Goal: Information Seeking & Learning: Learn about a topic

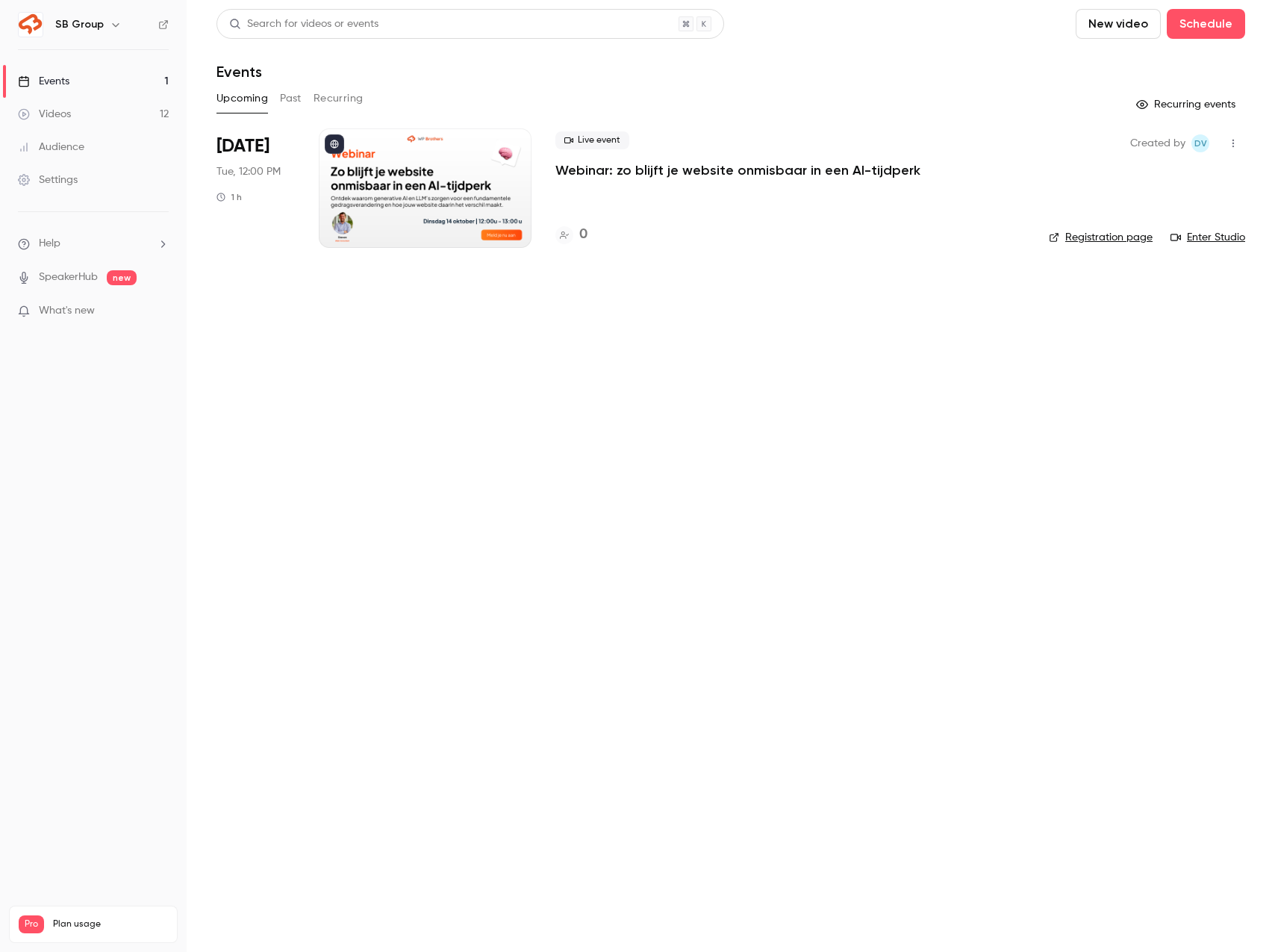
click at [119, 114] on link "Videos 12" at bounding box center [93, 114] width 186 height 33
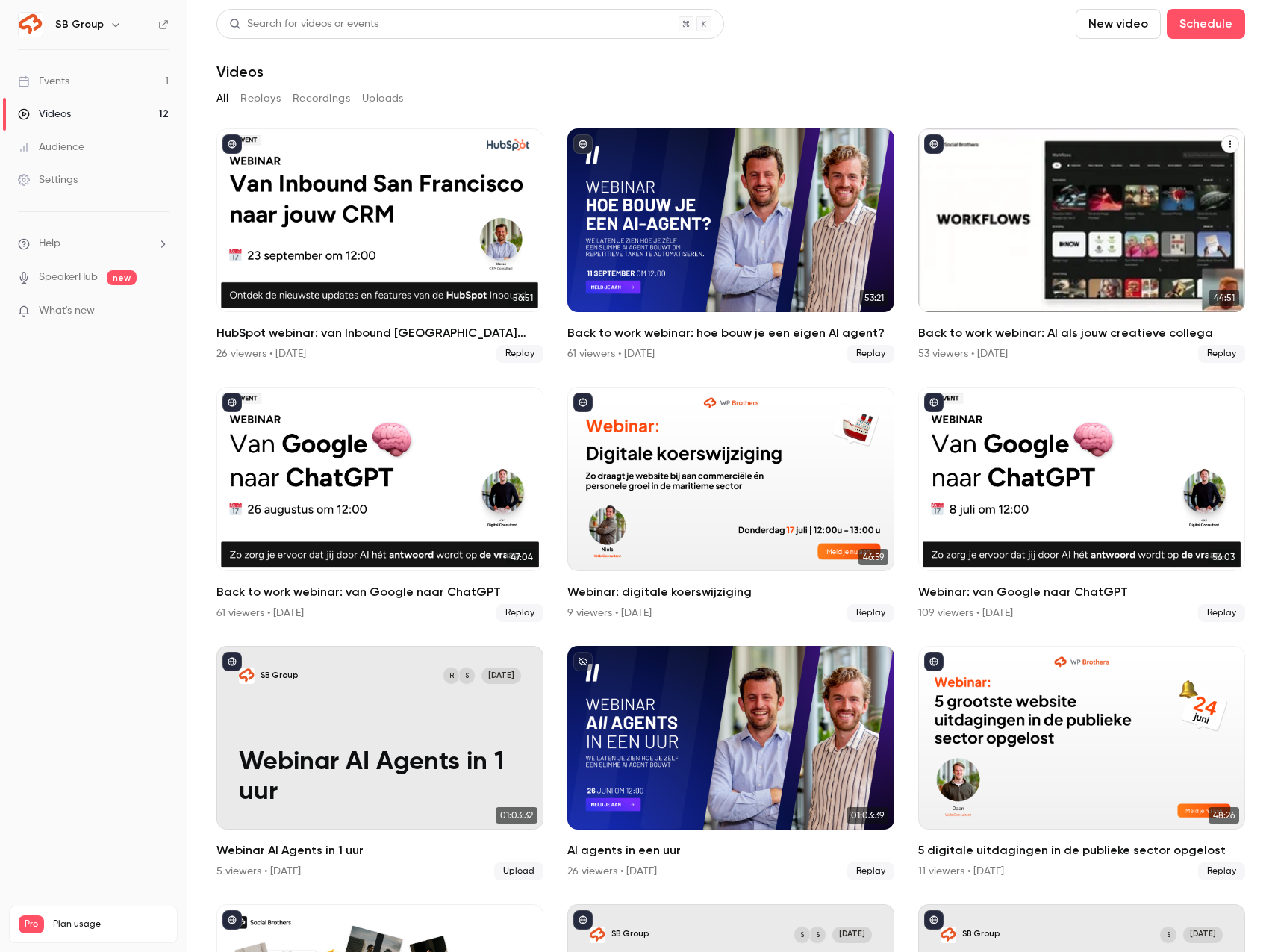
click at [1019, 199] on div "Back to work webinar: AI als jouw creatieve collega" at bounding box center [1082, 220] width 327 height 184
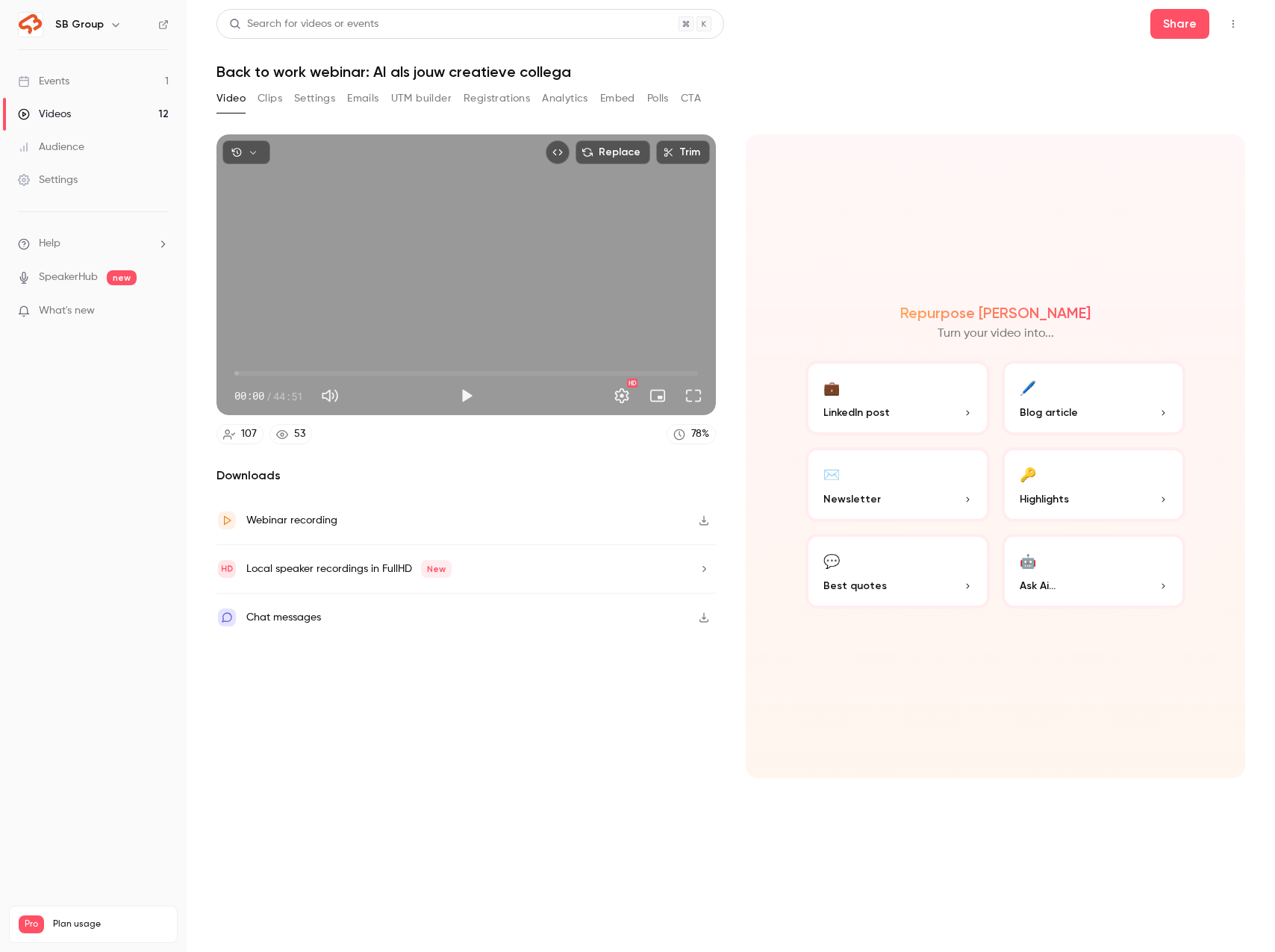
click at [510, 100] on button "Registrations" at bounding box center [497, 98] width 66 height 23
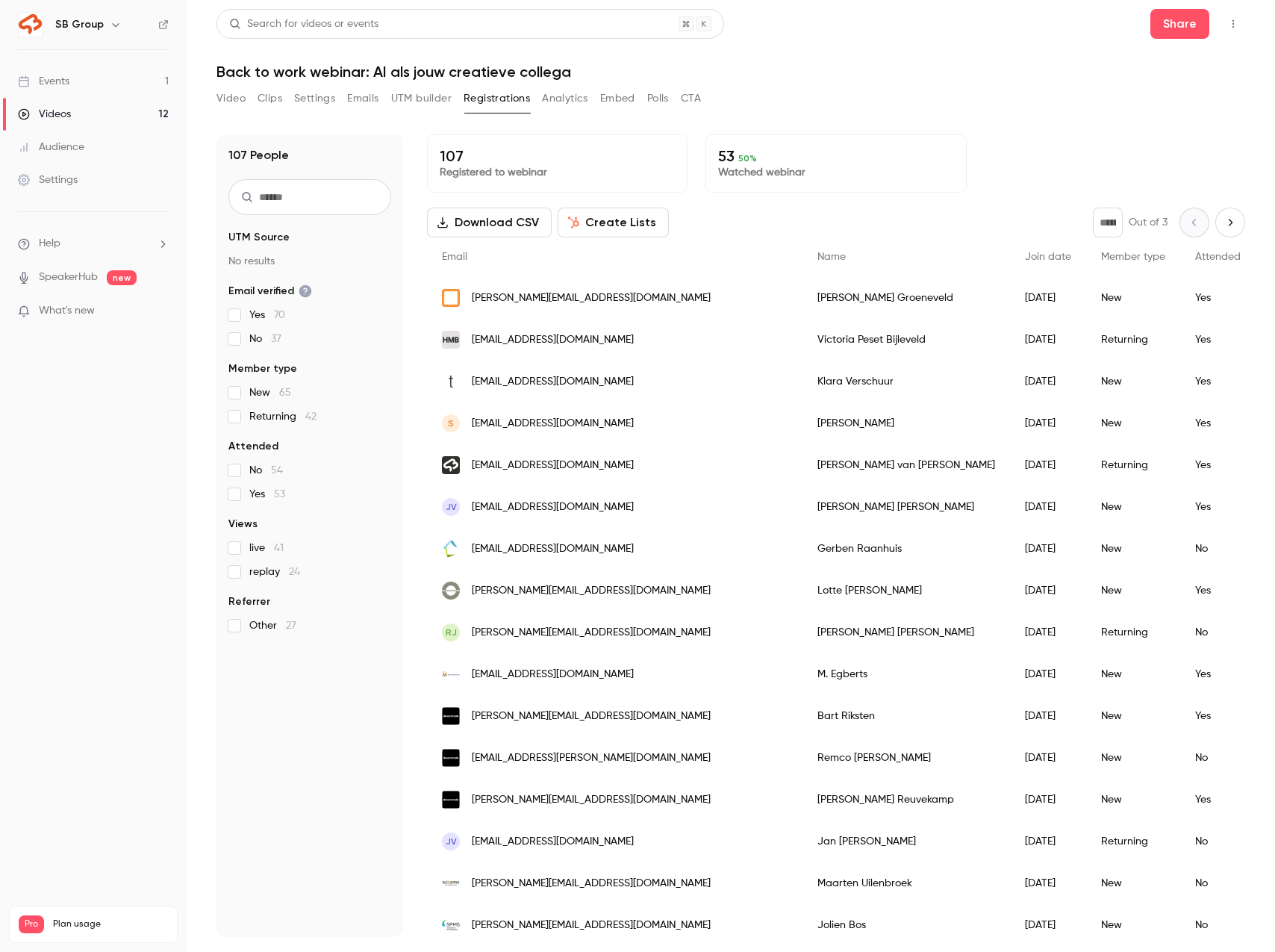
click at [307, 212] on input "text" at bounding box center [309, 197] width 163 height 36
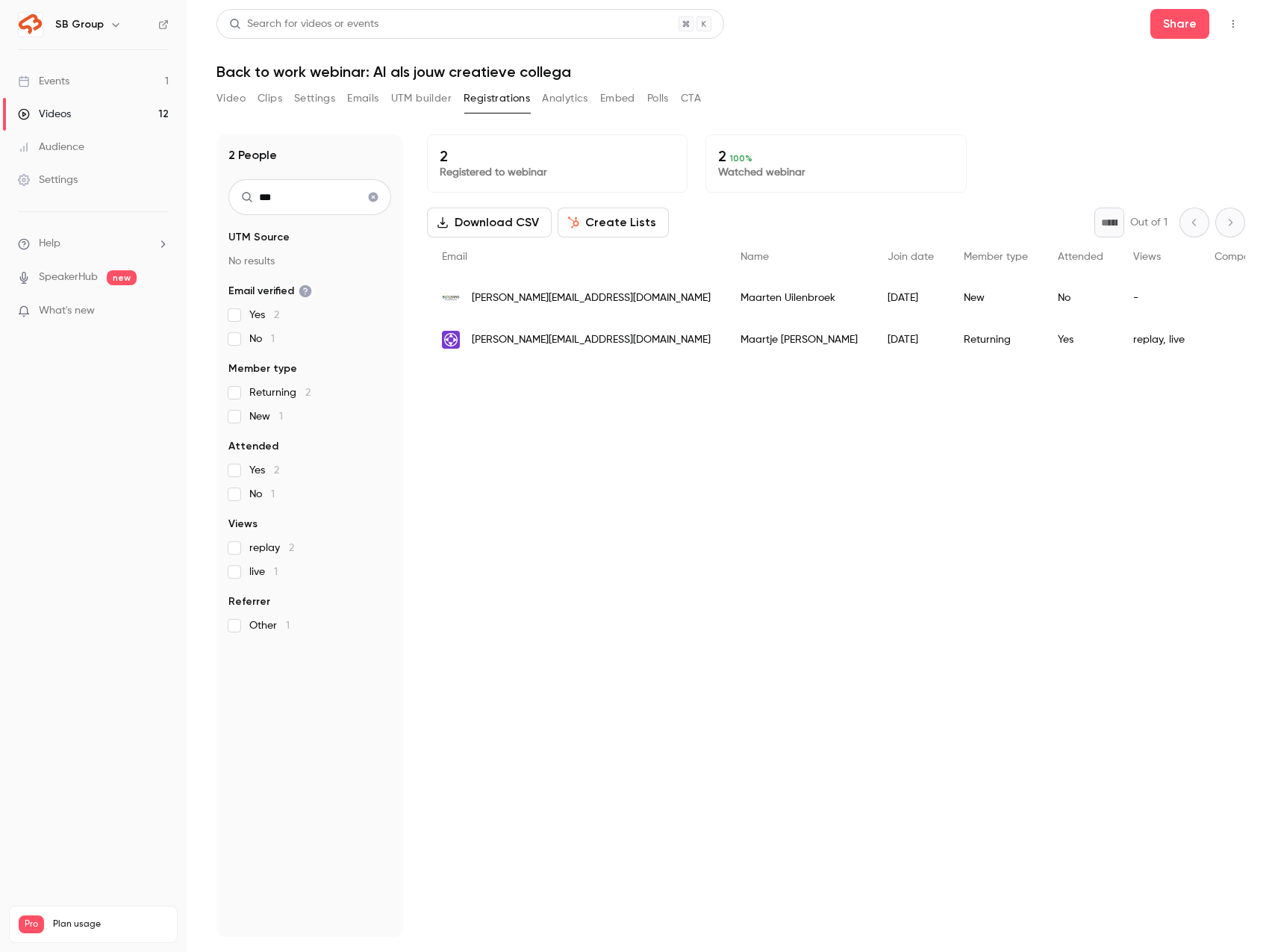
type input "*"
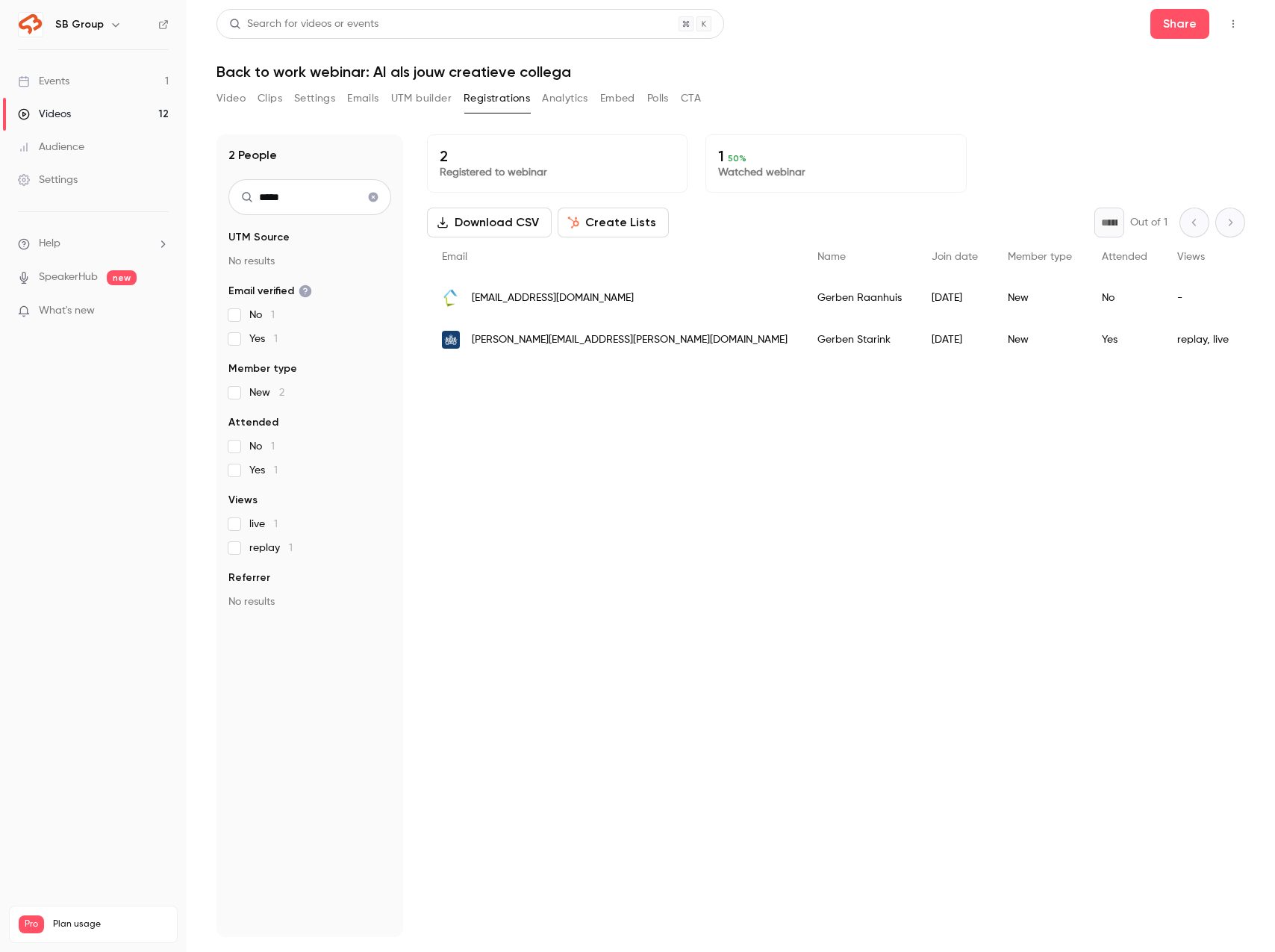
type input "*****"
